Goal: Information Seeking & Learning: Stay updated

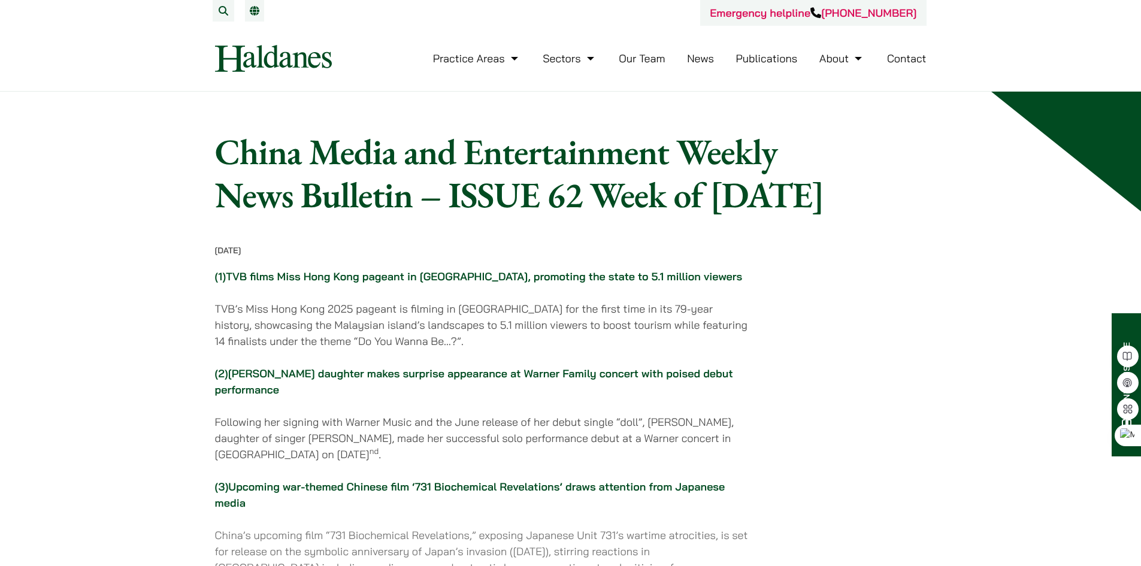
click at [709, 63] on link "News" at bounding box center [700, 59] width 27 height 14
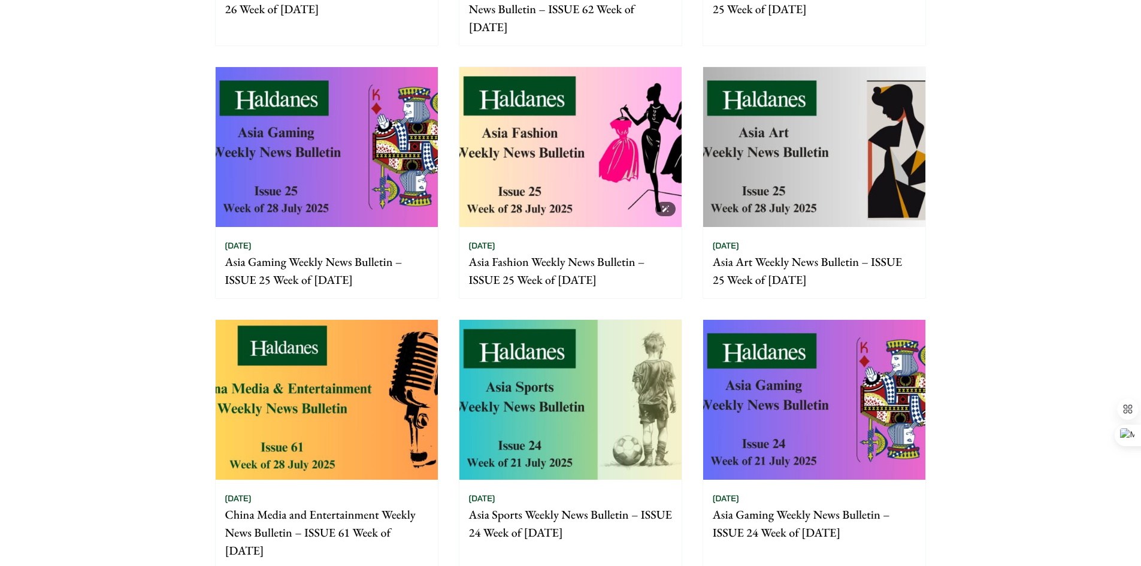
scroll to position [659, 0]
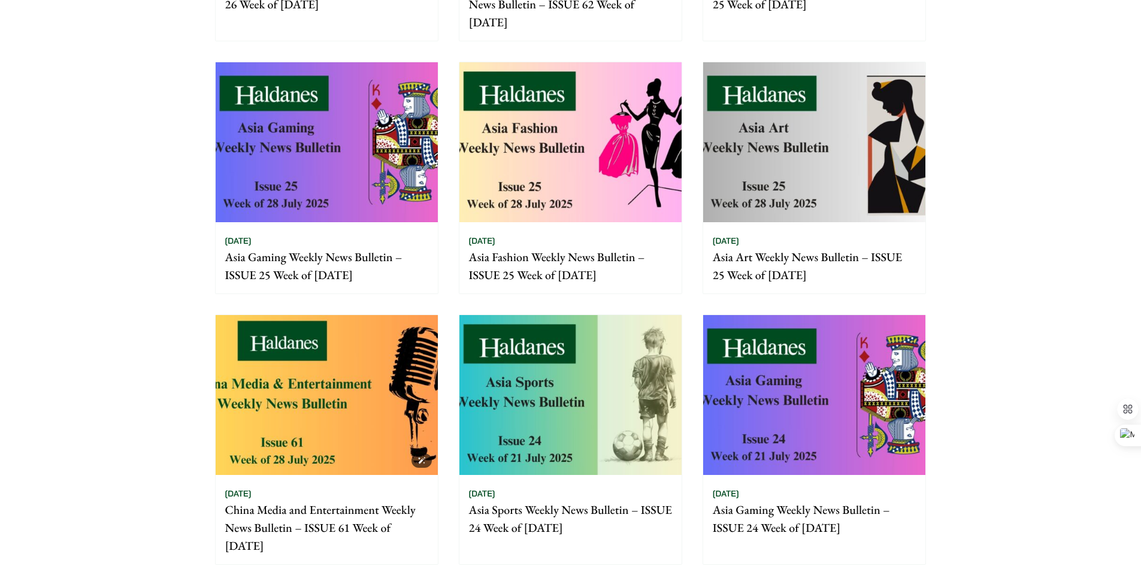
click at [315, 425] on img at bounding box center [327, 395] width 222 height 160
